Goal: Find contact information: Find contact information

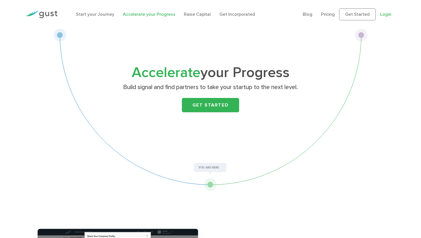
click at [389, 12] on link "Login" at bounding box center [385, 13] width 11 height 5
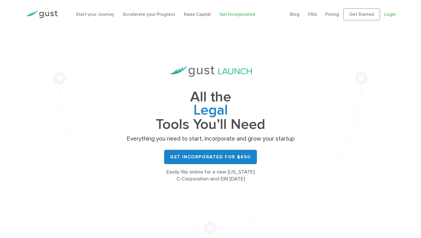
click at [392, 12] on link "Login" at bounding box center [389, 13] width 11 height 5
click at [246, 14] on link "Get Incorporated" at bounding box center [237, 13] width 36 height 5
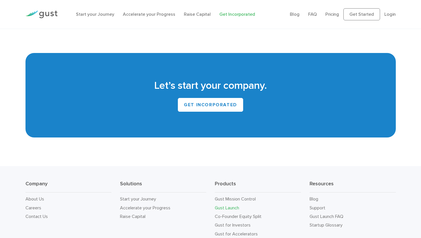
scroll to position [3302, 0]
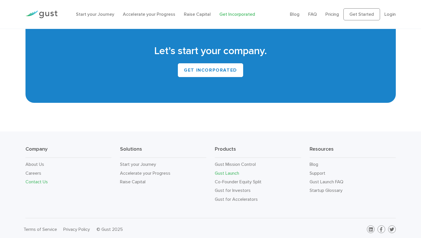
click at [42, 180] on link "Contact Us" at bounding box center [36, 181] width 22 height 5
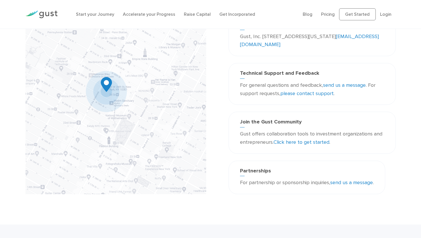
scroll to position [38, 0]
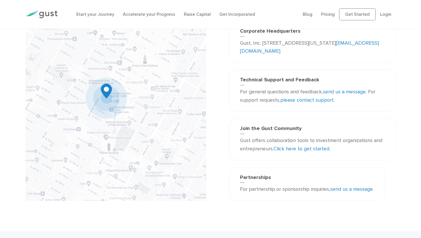
click at [308, 100] on link "please contact support" at bounding box center [306, 100] width 53 height 6
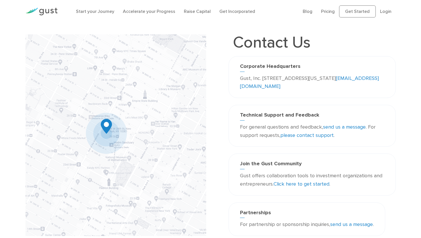
scroll to position [0, 0]
